Goal: Book appointment/travel/reservation

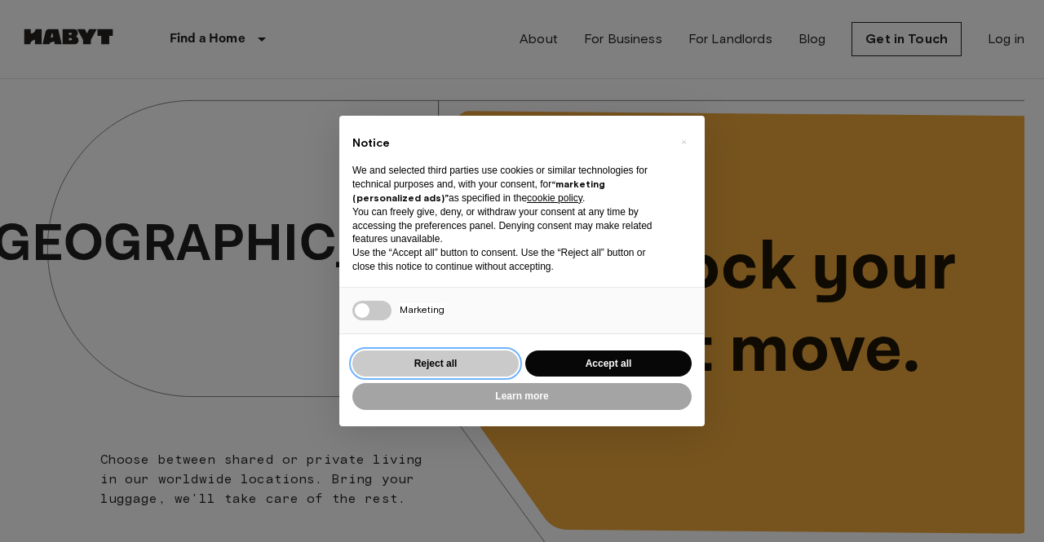
click at [473, 363] on button "Reject all" at bounding box center [435, 364] width 166 height 27
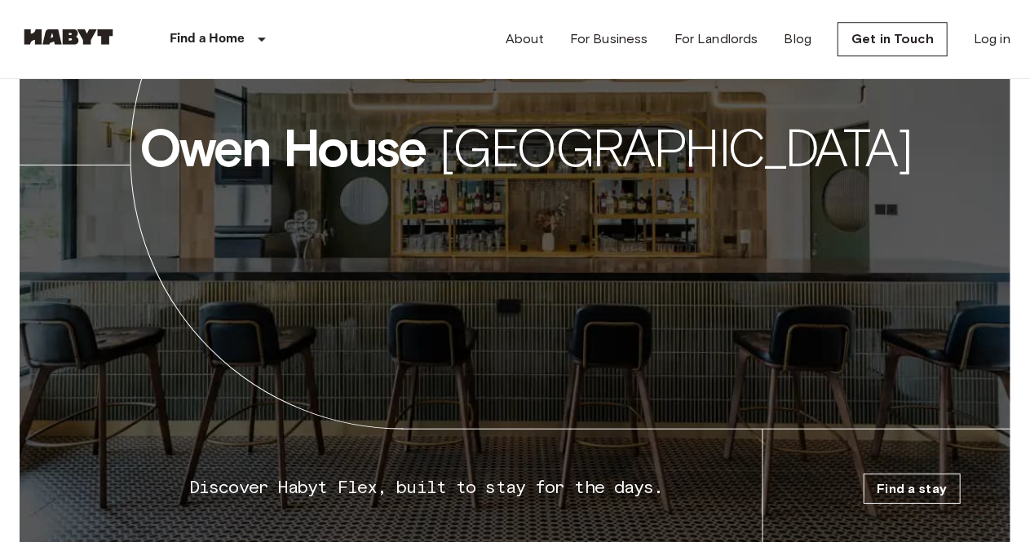
scroll to position [2382, 0]
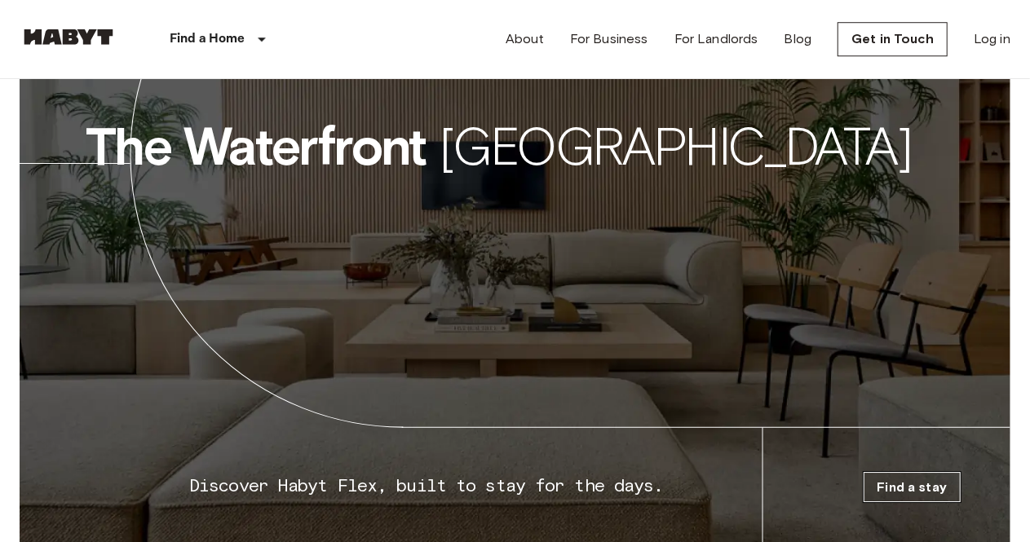
click at [931, 502] on link "Find a stay" at bounding box center [913, 487] width 98 height 30
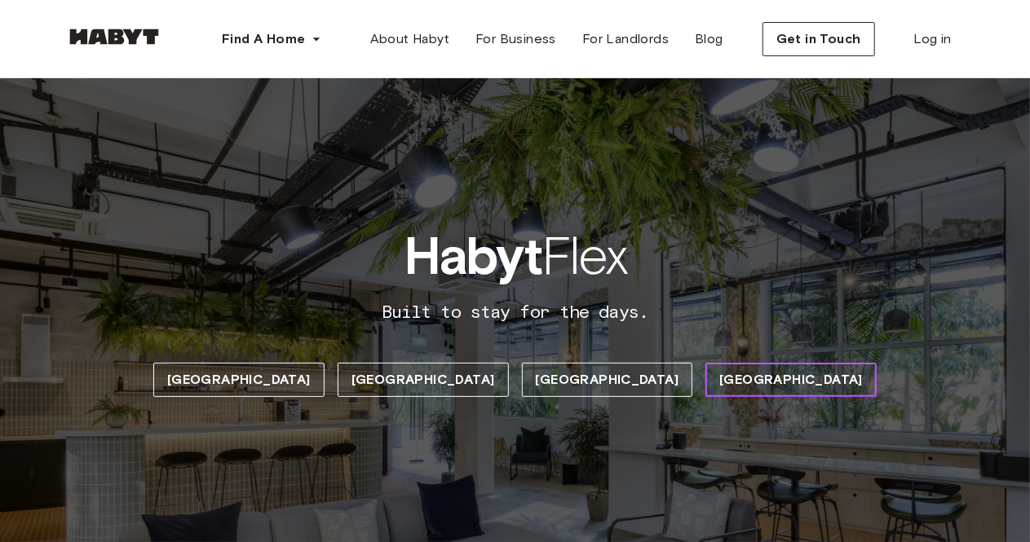
click at [719, 387] on span "[GEOGRAPHIC_DATA]" at bounding box center [791, 380] width 144 height 20
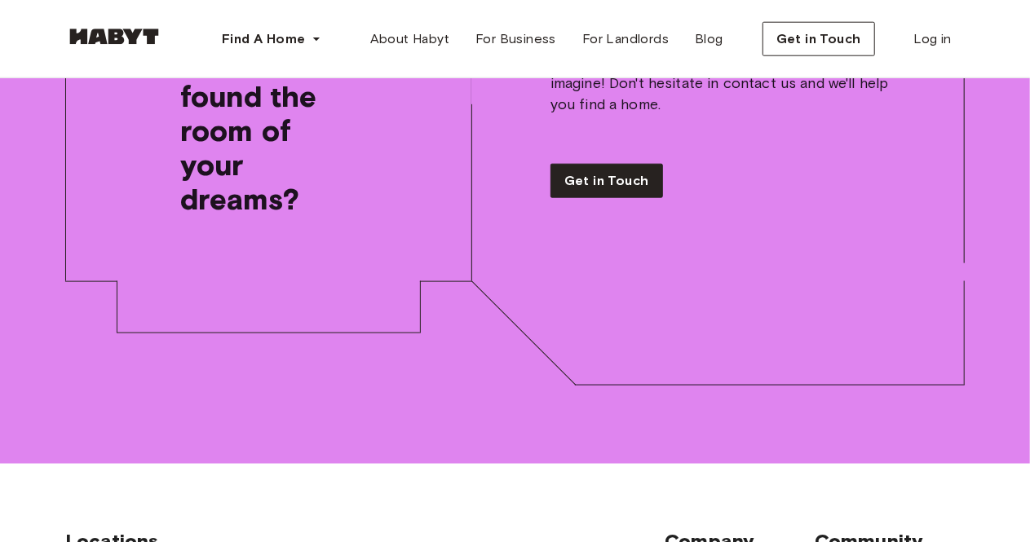
scroll to position [10174, 0]
